Goal: Task Accomplishment & Management: Use online tool/utility

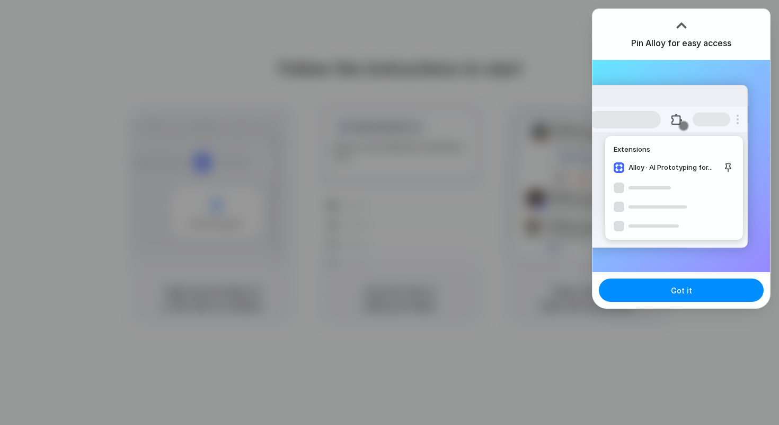
click at [630, 330] on div at bounding box center [389, 212] width 779 height 425
click at [681, 25] on div at bounding box center [682, 25] width 16 height 16
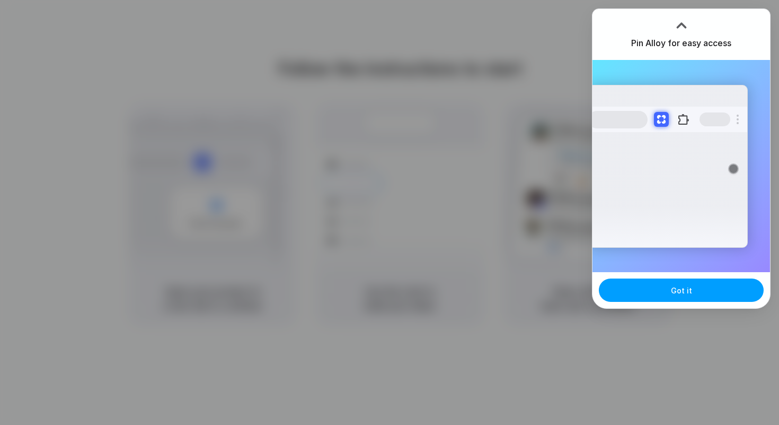
click at [677, 291] on span "Got it" at bounding box center [681, 290] width 21 height 11
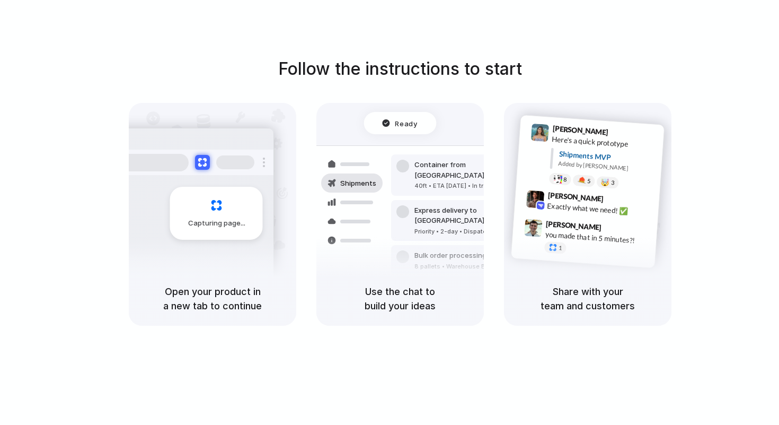
click at [212, 249] on div "Capturing page" at bounding box center [194, 209] width 160 height 163
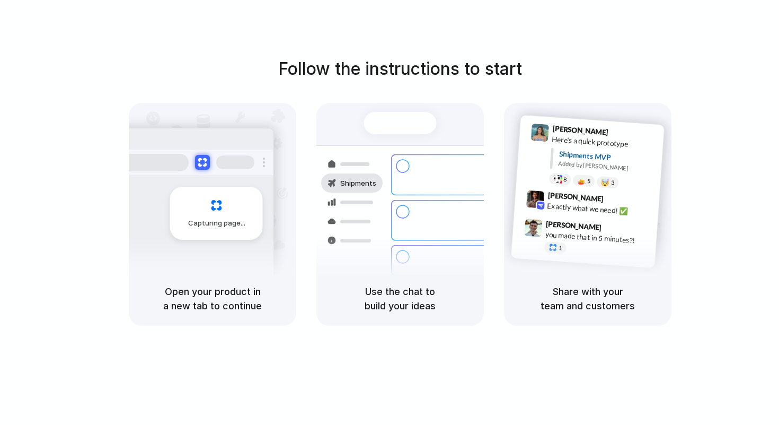
click at [757, 71] on div "Follow the instructions to start Capturing page Open your product in a new tab …" at bounding box center [400, 190] width 779 height 269
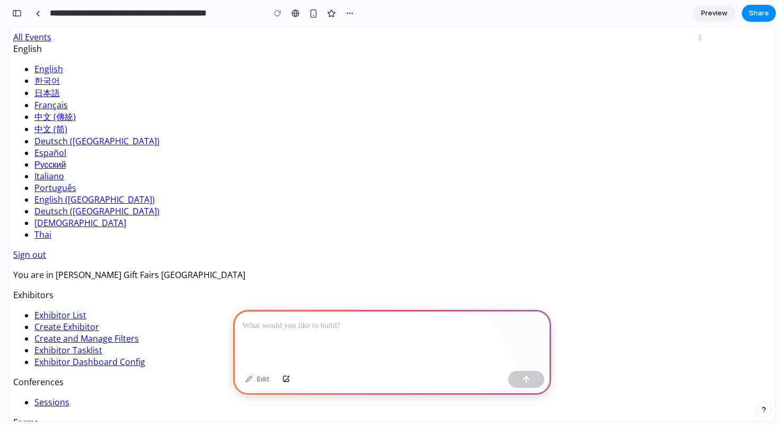
click at [439, 334] on div at bounding box center [392, 338] width 318 height 57
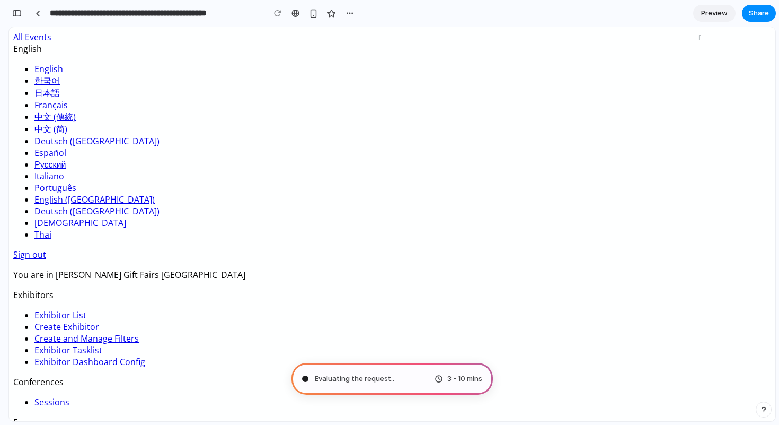
type input "**********"
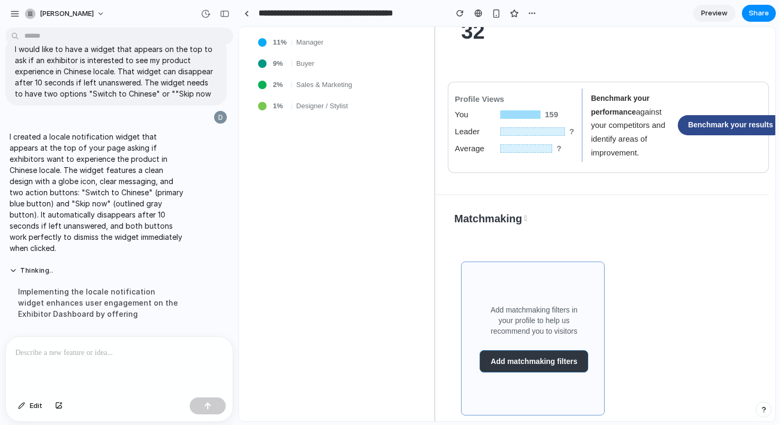
scroll to position [809, 0]
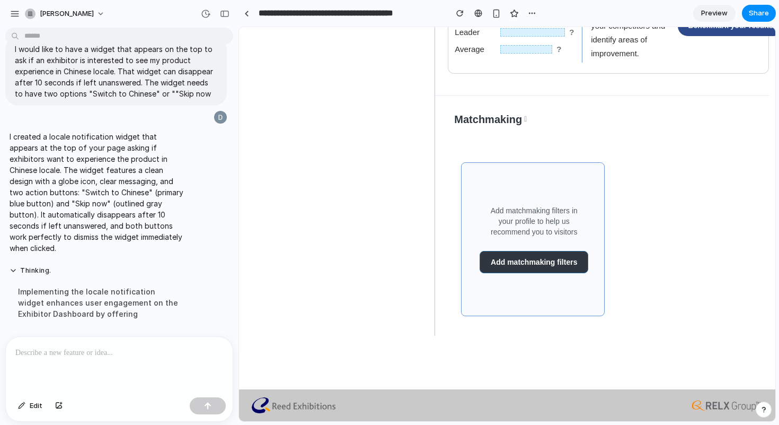
click at [170, 354] on p at bounding box center [119, 352] width 208 height 13
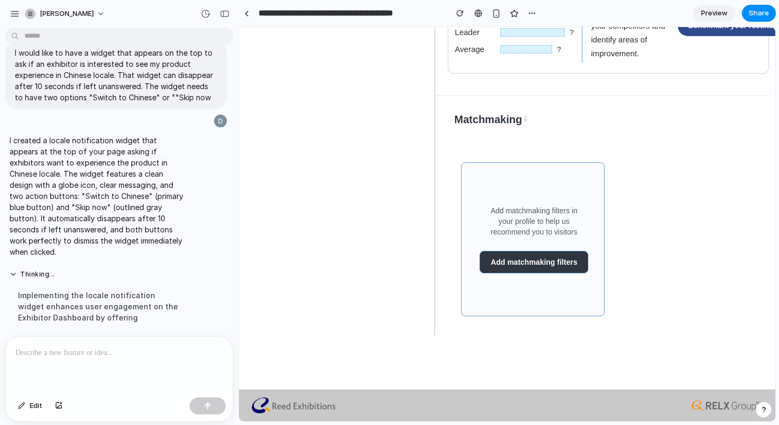
scroll to position [31, 0]
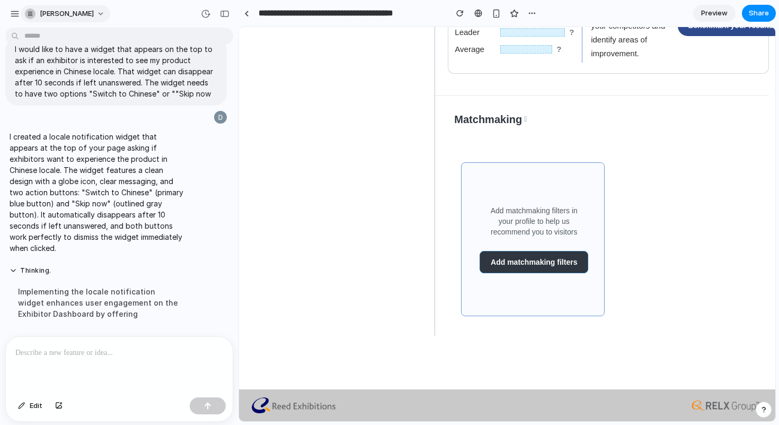
click at [94, 18] on span "diwakar-srinath-azhagesan" at bounding box center [67, 13] width 54 height 11
click at [295, 125] on div "Settings Invite members Change theme Sign out" at bounding box center [389, 212] width 779 height 425
